Goal: Information Seeking & Learning: Learn about a topic

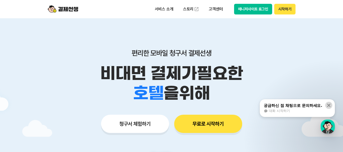
click at [330, 106] on icon at bounding box center [328, 105] width 5 height 5
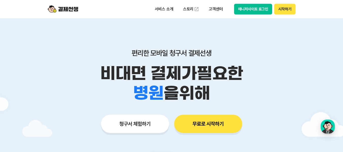
click at [68, 12] on img at bounding box center [63, 9] width 30 height 10
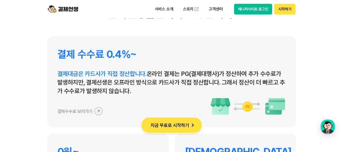
scroll to position [2361, 0]
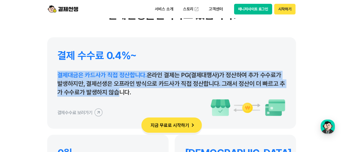
drag, startPoint x: 58, startPoint y: 75, endPoint x: 113, endPoint y: 96, distance: 58.7
click at [113, 96] on p "결제대금은 카드사가 직접 정산합니다. 온라인 결제는 PG(결제대행사)가 정산하여 추가 수수료가 발생하지만, 결제선생은 오프라인 방식으로 카드사…" at bounding box center [171, 84] width 228 height 26
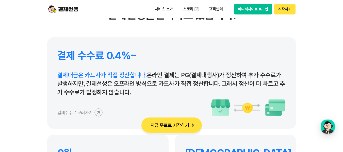
drag, startPoint x: 143, startPoint y: 94, endPoint x: 53, endPoint y: 74, distance: 92.6
click at [53, 74] on div "결제 수수료 0.4%~ 결제대금은 카드사가 직접 정산합니다. 온라인 결제는 PG(결제대행사)가 정산하여 추가 수수료가 발생하지만, 결제선생은 …" at bounding box center [171, 82] width 249 height 91
click at [68, 70] on div "결제 수수료 0.4%~ 결제대금은 카드사가 직접 정산합니다. 온라인 결제는 PG(결제대행사)가 정산하여 추가 수수료가 발생하지만, 결제선생은 …" at bounding box center [171, 82] width 249 height 91
click at [61, 73] on span "결제대금은 카드사가 직접 정산합니다." at bounding box center [101, 74] width 89 height 7
drag, startPoint x: 57, startPoint y: 74, endPoint x: 139, endPoint y: 91, distance: 83.2
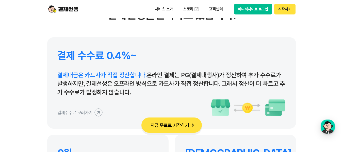
click at [139, 91] on p "결제대금은 카드사가 직접 정산합니다. 온라인 결제는 PG(결제대행사)가 정산하여 추가 수수료가 발생하지만, 결제선생은 오프라인 방식으로 카드사…" at bounding box center [171, 84] width 228 height 26
click at [138, 91] on p "결제대금은 카드사가 직접 정산합니다. 온라인 결제는 PG(결제대행사)가 정산하여 추가 수수료가 발생하지만, 결제선생은 오프라인 방식으로 카드사…" at bounding box center [171, 84] width 228 height 26
click at [141, 93] on p "결제대금은 카드사가 직접 정산합니다. 온라인 결제는 PG(결제대행사)가 정산하여 추가 수수료가 발생하지만, 결제선생은 오프라인 방식으로 카드사…" at bounding box center [171, 84] width 228 height 26
drag, startPoint x: 141, startPoint y: 93, endPoint x: 56, endPoint y: 74, distance: 87.5
click at [56, 74] on div "결제 수수료 0.4%~ 결제대금은 카드사가 직접 정산합니다. 온라인 결제는 PG(결제대행사)가 정산하여 추가 수수료가 발생하지만, 결제선생은 …" at bounding box center [171, 82] width 249 height 91
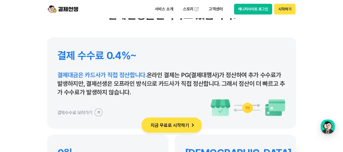
click at [57, 74] on span "결제대금은 카드사가 직접 정산합니다." at bounding box center [101, 74] width 89 height 7
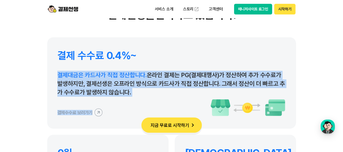
drag, startPoint x: 57, startPoint y: 74, endPoint x: 149, endPoint y: 97, distance: 94.5
click at [149, 97] on div "결제 수수료 0.4%~ 결제대금은 카드사가 직접 정산합니다. 온라인 결제는 PG(결제대행사)가 정산하여 추가 수수료가 발생하지만, 결제선생은 …" at bounding box center [171, 82] width 249 height 91
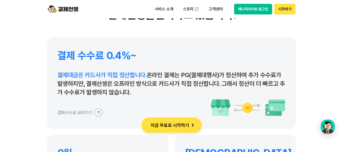
drag, startPoint x: 142, startPoint y: 94, endPoint x: 60, endPoint y: 74, distance: 84.8
click at [60, 74] on p "결제대금은 카드사가 직접 정산합니다. 온라인 결제는 PG(결제대행사)가 정산하여 추가 수수료가 발생하지만, 결제선생은 오프라인 방식으로 카드사…" at bounding box center [171, 84] width 228 height 26
click at [60, 74] on span "결제대금은 카드사가 직접 정산합니다." at bounding box center [101, 74] width 89 height 7
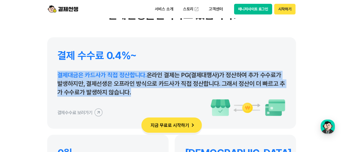
drag, startPoint x: 60, startPoint y: 74, endPoint x: 159, endPoint y: 99, distance: 102.5
click at [159, 99] on div "결제 수수료 0.4%~ 결제대금은 카드사가 직접 정산합니다. 온라인 결제는 PG(결제대행사)가 정산하여 추가 수수료가 발생하지만, 결제선생은 …" at bounding box center [171, 82] width 249 height 91
click at [147, 96] on p "결제대금은 카드사가 직접 정산합니다. 온라인 결제는 PG(결제대행사)가 정산하여 추가 수수료가 발생하지만, 결제선생은 오프라인 방식으로 카드사…" at bounding box center [171, 84] width 228 height 26
drag, startPoint x: 137, startPoint y: 95, endPoint x: 59, endPoint y: 76, distance: 80.7
click at [59, 76] on p "결제대금은 카드사가 직접 정산합니다. 온라인 결제는 PG(결제대행사)가 정산하여 추가 수수료가 발생하지만, 결제선생은 오프라인 방식으로 카드사…" at bounding box center [171, 84] width 228 height 26
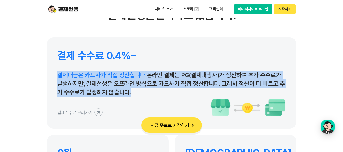
click at [59, 76] on span "결제대금은 카드사가 직접 정산합니다." at bounding box center [101, 74] width 89 height 7
drag, startPoint x: 57, startPoint y: 75, endPoint x: 141, endPoint y: 97, distance: 86.8
click at [141, 100] on div "결제 수수료 0.4%~ 결제대금은 카드사가 직접 정산합니다. 온라인 결제는 PG(결제대행사)가 정산하여 추가 수수료가 발생하지만, 결제선생은 …" at bounding box center [171, 82] width 249 height 91
click at [134, 91] on p "결제대금은 카드사가 직접 정산합니다. 온라인 결제는 PG(결제대행사)가 정산하여 추가 수수료가 발생하지만, 결제선생은 오프라인 방식으로 카드사…" at bounding box center [171, 84] width 228 height 26
drag, startPoint x: 134, startPoint y: 95, endPoint x: 57, endPoint y: 77, distance: 78.8
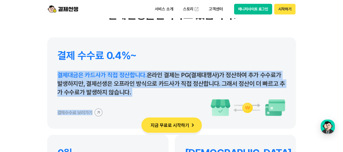
click at [57, 77] on div "결제 수수료 0.4%~ 결제대금은 카드사가 직접 정산합니다. 온라인 결제는 PG(결제대행사)가 정산하여 추가 수수료가 발생하지만, 결제선생은 …" at bounding box center [171, 82] width 249 height 91
click at [57, 76] on div "결제 수수료 0.4%~ 결제대금은 카드사가 직접 정산합니다. 온라인 결제는 PG(결제대행사)가 정산하여 추가 수수료가 발생하지만, 결제선생은 …" at bounding box center [171, 82] width 249 height 91
drag, startPoint x: 59, startPoint y: 73, endPoint x: 146, endPoint y: 91, distance: 88.8
click at [146, 91] on p "결제대금은 카드사가 직접 정산합니다. 온라인 결제는 PG(결제대행사)가 정산하여 추가 수수료가 발생하지만, 결제선생은 오프라인 방식으로 카드사…" at bounding box center [171, 84] width 228 height 26
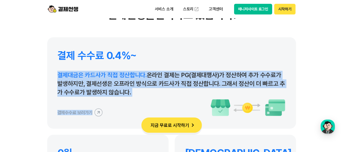
drag, startPoint x: 146, startPoint y: 91, endPoint x: 57, endPoint y: 74, distance: 90.2
click at [57, 74] on p "결제대금은 카드사가 직접 정산합니다. 온라인 결제는 PG(결제대행사)가 정산하여 추가 수수료가 발생하지만, 결제선생은 오프라인 방식으로 카드사…" at bounding box center [171, 84] width 228 height 26
click at [57, 74] on span "결제대금은 카드사가 직접 정산합니다." at bounding box center [101, 74] width 89 height 7
drag, startPoint x: 58, startPoint y: 74, endPoint x: 145, endPoint y: 100, distance: 90.6
click at [145, 100] on div "결제 수수료 0.4%~ 결제대금은 카드사가 직접 정산합니다. 온라인 결제는 PG(결제대행사)가 정산하여 추가 수수료가 발생하지만, 결제선생은 …" at bounding box center [171, 82] width 249 height 91
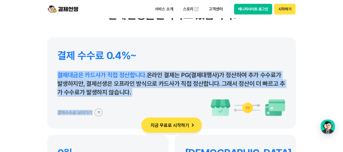
click at [141, 92] on p "결제대금은 카드사가 직접 정산합니다. 온라인 결제는 PG(결제대행사)가 정산하여 추가 수수료가 발생하지만, 결제선생은 오프라인 방식으로 카드사…" at bounding box center [171, 84] width 228 height 26
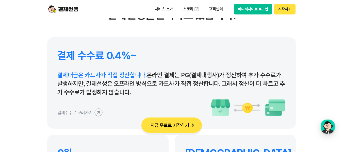
click at [141, 92] on p "결제대금은 카드사가 직접 정산합니다. 온라인 결제는 PG(결제대행사)가 정산하여 추가 수수료가 발생하지만, 결제선생은 오프라인 방식으로 카드사…" at bounding box center [171, 84] width 228 height 26
drag, startPoint x: 58, startPoint y: 72, endPoint x: 144, endPoint y: 95, distance: 88.8
click at [145, 95] on p "결제대금은 카드사가 직접 정산합니다. 온라인 결제는 PG(결제대행사)가 정산하여 추가 수수료가 발생하지만, 결제선생은 오프라인 방식으로 카드사…" at bounding box center [171, 84] width 228 height 26
click at [144, 95] on p "결제대금은 카드사가 직접 정산합니다. 온라인 결제는 PG(결제대행사)가 정산하여 추가 수수료가 발생하지만, 결제선생은 오프라인 방식으로 카드사…" at bounding box center [171, 84] width 228 height 26
click at [130, 95] on p "결제대금은 카드사가 직접 정산합니다. 온라인 결제는 PG(결제대행사)가 정산하여 추가 수수료가 발생하지만, 결제선생은 오프라인 방식으로 카드사…" at bounding box center [171, 84] width 228 height 26
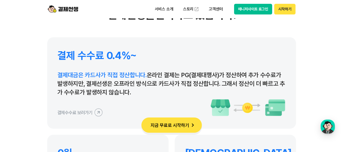
drag, startPoint x: 130, startPoint y: 92, endPoint x: 59, endPoint y: 78, distance: 72.3
click at [59, 78] on p "결제대금은 카드사가 직접 정산합니다. 온라인 결제는 PG(결제대행사)가 정산하여 추가 수수료가 발생하지만, 결제선생은 오프라인 방식으로 카드사…" at bounding box center [171, 84] width 228 height 26
click at [59, 78] on span "결제대금은 카드사가 직접 정산합니다." at bounding box center [101, 74] width 89 height 7
drag, startPoint x: 57, startPoint y: 75, endPoint x: 145, endPoint y: 91, distance: 90.0
click at [145, 91] on div "결제 수수료 0.4%~ 결제대금은 카드사가 직접 정산합니다. 온라인 결제는 PG(결제대행사)가 정산하여 추가 수수료가 발생하지만, 결제선생은 …" at bounding box center [171, 82] width 249 height 91
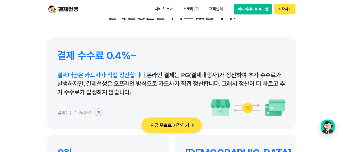
click at [144, 93] on p "결제대금은 카드사가 직접 정산합니다. 온라인 결제는 PG(결제대행사)가 정산하여 추가 수수료가 발생하지만, 결제선생은 오프라인 방식으로 카드사…" at bounding box center [171, 84] width 228 height 26
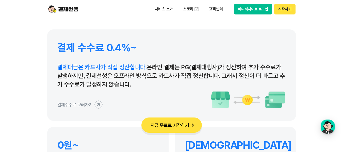
scroll to position [2437, 0]
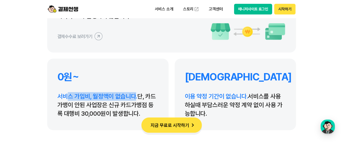
drag, startPoint x: 67, startPoint y: 98, endPoint x: 134, endPoint y: 93, distance: 68.0
click at [134, 93] on span "서비스 가입비, 월정액이 없습니다." at bounding box center [97, 96] width 80 height 7
click at [135, 93] on span "서비스 가입비, 월정액이 없습니다." at bounding box center [97, 96] width 80 height 7
click at [84, 95] on span "서비스 가입비, 월정액이 없습니다." at bounding box center [97, 96] width 80 height 7
click at [66, 97] on span "서비스 가입비, 월정액이 없습니다." at bounding box center [97, 96] width 80 height 7
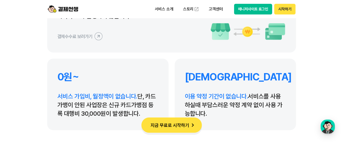
drag, startPoint x: 50, startPoint y: 95, endPoint x: 134, endPoint y: 117, distance: 87.2
click at [134, 117] on div "0원~ 서비스 가입비, 월정액이 없습니다. 단, 카드가맹이 안된 사업장은 신규 카드가맹점 등록 대행비 30,000원이 발생합니다." at bounding box center [107, 95] width 121 height 72
click at [140, 112] on p "서비스 가입비, 월정액이 없습니다. 단, 카드가맹이 안된 사업장은 신규 카드가맹점 등록 대행비 30,000원이 발생합니다." at bounding box center [107, 105] width 101 height 26
drag, startPoint x: 138, startPoint y: 112, endPoint x: 64, endPoint y: 95, distance: 76.0
click at [64, 96] on p "서비스 가입비, 월정액이 없습니다. 단, 카드가맹이 안된 사업장은 신규 카드가맹점 등록 대행비 30,000원이 발생합니다." at bounding box center [107, 105] width 101 height 26
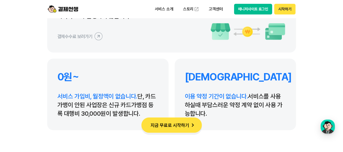
click at [62, 94] on span "서비스 가입비, 월정액이 없습니다." at bounding box center [97, 96] width 80 height 7
click at [54, 94] on div "0원~ 서비스 가입비, 월정액이 없습니다. 단, 카드가맹이 안된 사업장은 신규 카드가맹점 등록 대행비 30,000원이 발생합니다." at bounding box center [107, 95] width 121 height 72
drag, startPoint x: 59, startPoint y: 94, endPoint x: 149, endPoint y: 112, distance: 91.0
click at [149, 112] on p "서비스 가입비, 월정액이 없습니다. 단, 카드가맹이 안된 사업장은 신규 카드가맹점 등록 대행비 30,000원이 발생합니다." at bounding box center [107, 105] width 101 height 26
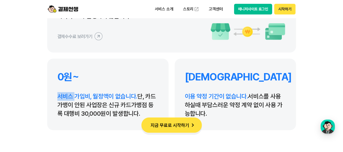
click at [143, 115] on p "서비스 가입비, 월정액이 없습니다. 단, 카드가맹이 안된 사업장은 신규 카드가맹점 등록 대행비 30,000원이 발생합니다." at bounding box center [107, 105] width 101 height 26
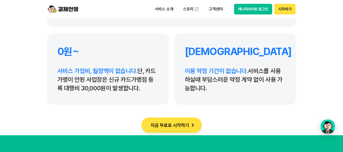
drag, startPoint x: 186, startPoint y: 72, endPoint x: 249, endPoint y: 94, distance: 66.7
click at [249, 94] on div "무약정 이용 약정 기간이 없습니다. 서비스를 사용하실때 부담스러운 약정 계약 없이 사용 가능합니다." at bounding box center [235, 69] width 121 height 72
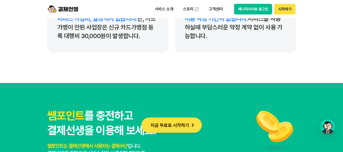
scroll to position [2589, 0]
